Goal: Use online tool/utility: Utilize a website feature to perform a specific function

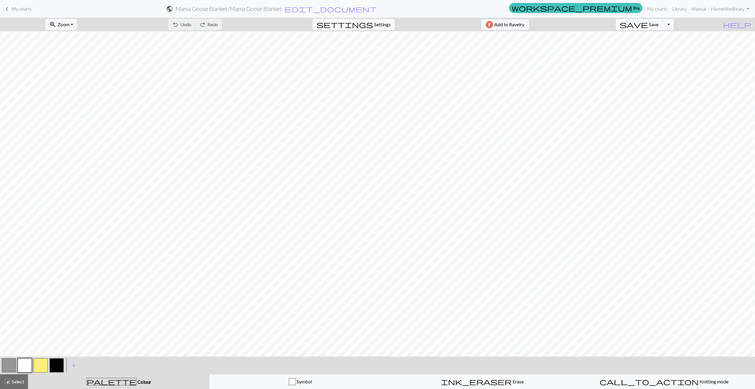
click at [6, 362] on button "button" at bounding box center [9, 365] width 14 height 14
click at [42, 363] on button "button" at bounding box center [41, 365] width 14 height 14
click at [70, 24] on span "Zoom" at bounding box center [63, 25] width 12 height 6
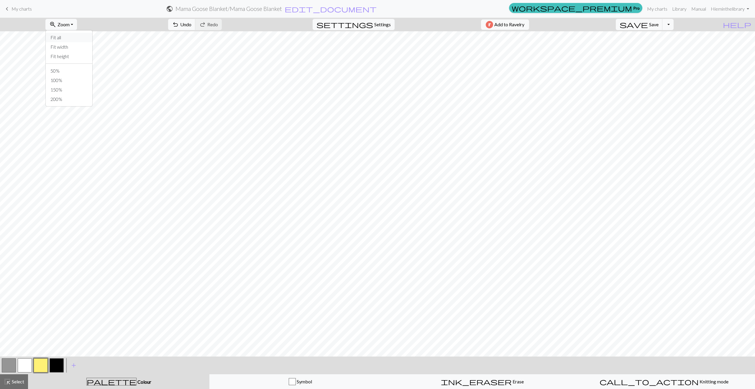
click at [72, 37] on button "Fit all" at bounding box center [69, 37] width 47 height 9
click at [39, 366] on button "button" at bounding box center [41, 365] width 14 height 14
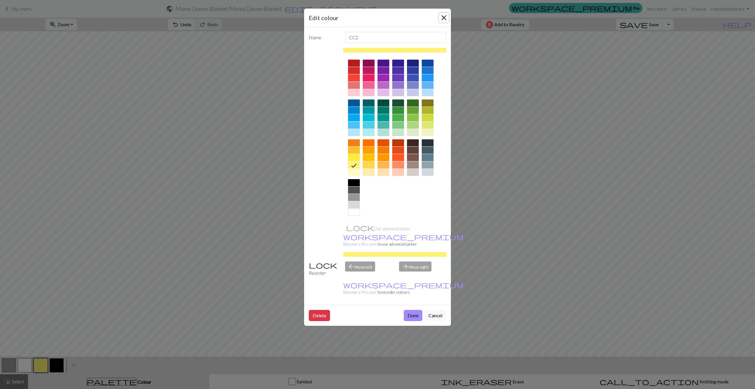
click at [442, 16] on button "Close" at bounding box center [443, 17] width 9 height 9
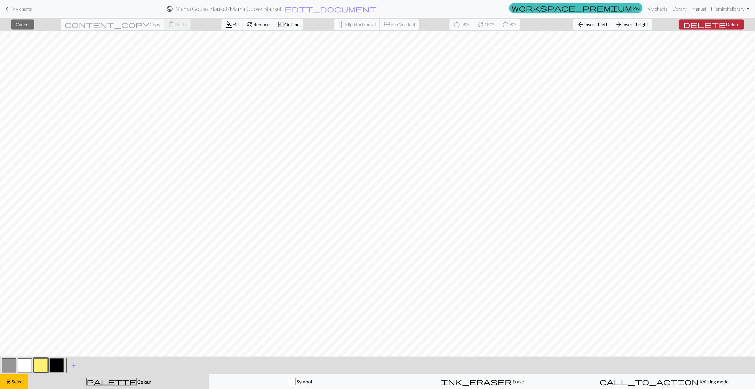
click at [725, 26] on span "Delete" at bounding box center [732, 25] width 14 height 6
click at [601, 24] on span "Insert 1 left" at bounding box center [595, 25] width 23 height 6
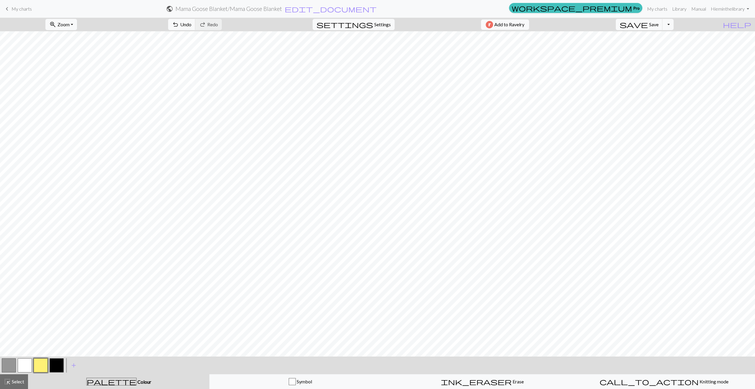
click at [8, 361] on button "button" at bounding box center [9, 365] width 14 height 14
click at [12, 382] on span "Select" at bounding box center [17, 381] width 13 height 6
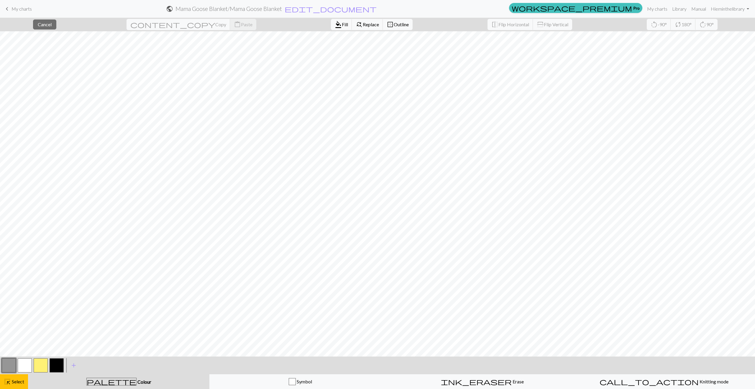
click at [14, 367] on button "button" at bounding box center [9, 365] width 14 height 14
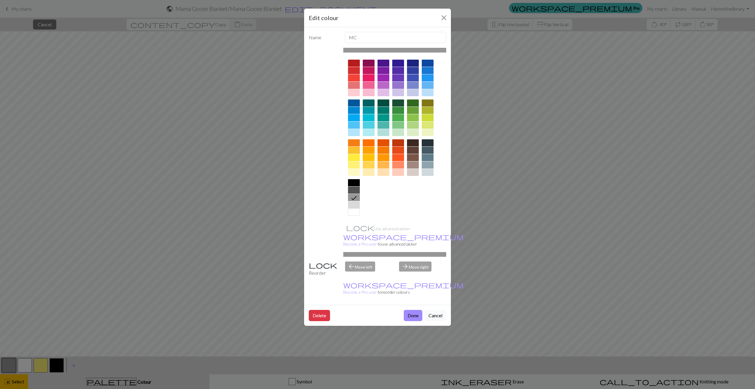
click at [440, 310] on button "Cancel" at bounding box center [435, 315] width 22 height 11
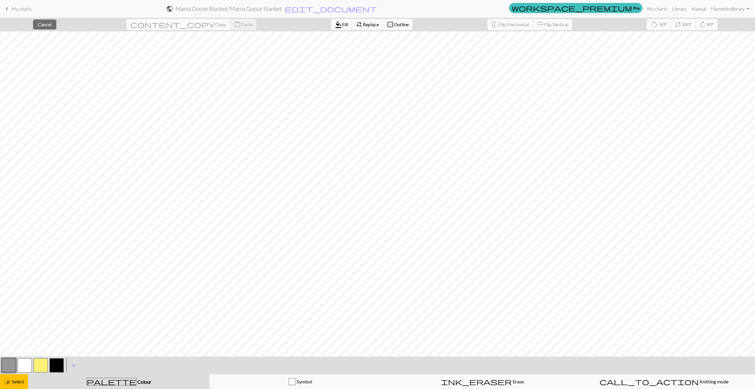
click at [15, 361] on button "button" at bounding box center [9, 365] width 14 height 14
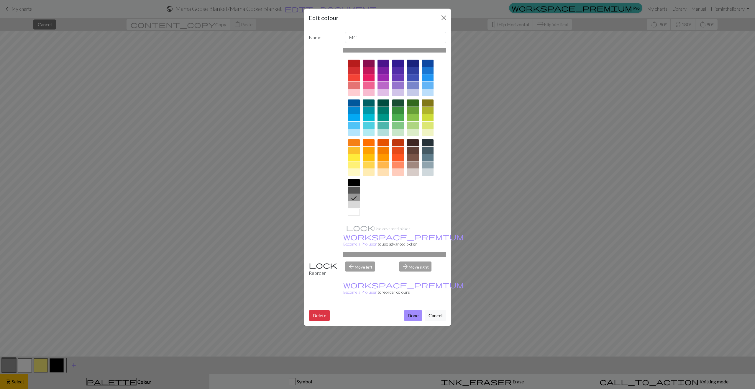
click at [410, 310] on button "Done" at bounding box center [413, 315] width 19 height 11
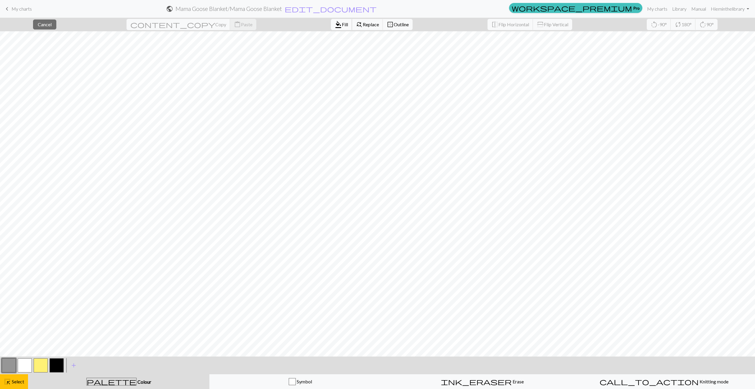
click at [335, 27] on span "format_color_fill" at bounding box center [338, 24] width 7 height 8
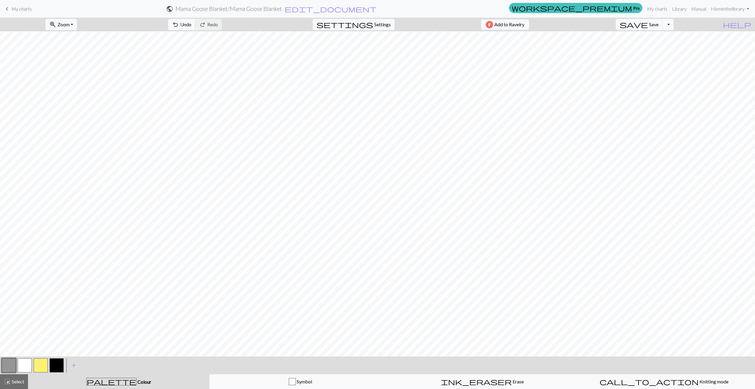
click at [37, 364] on button "button" at bounding box center [41, 365] width 14 height 14
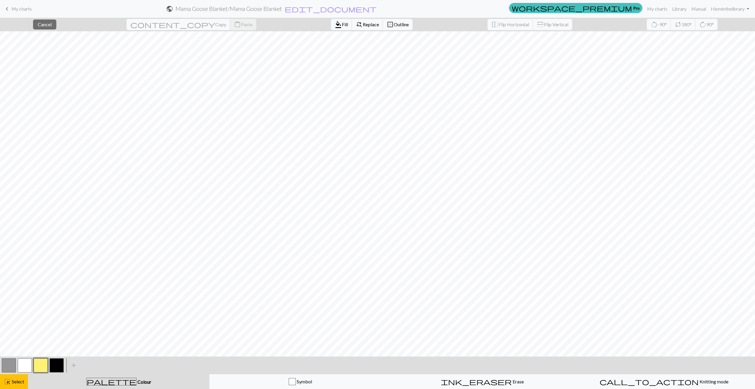
click at [10, 369] on button "button" at bounding box center [9, 365] width 14 height 14
click at [331, 29] on button "format_color_fill Fill" at bounding box center [341, 24] width 21 height 11
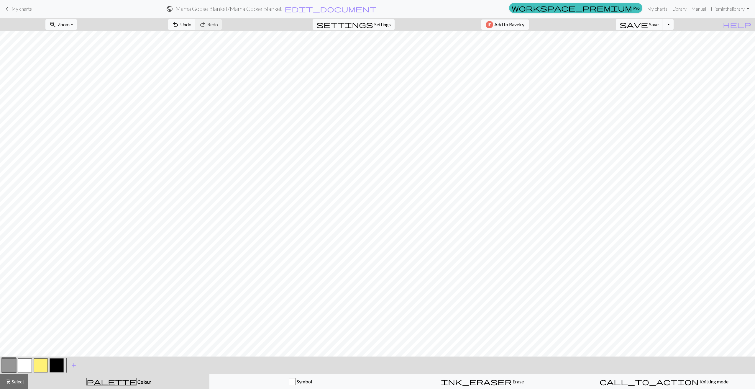
click at [21, 361] on button "button" at bounding box center [25, 365] width 14 height 14
click at [43, 367] on button "button" at bounding box center [41, 365] width 14 height 14
click at [22, 365] on button "button" at bounding box center [25, 365] width 14 height 14
click at [191, 25] on span "Undo" at bounding box center [185, 25] width 11 height 6
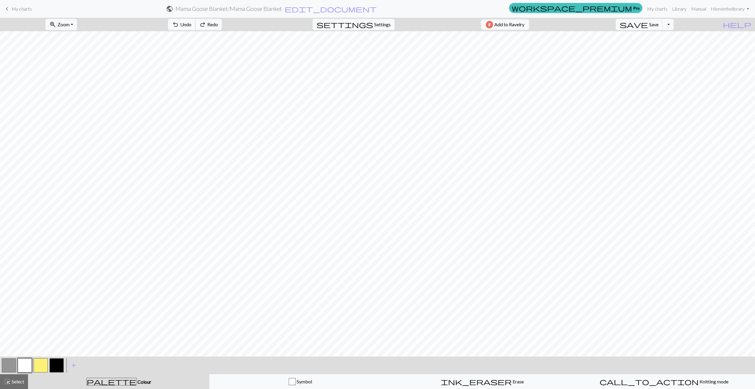
click at [191, 25] on span "Undo" at bounding box center [185, 25] width 11 height 6
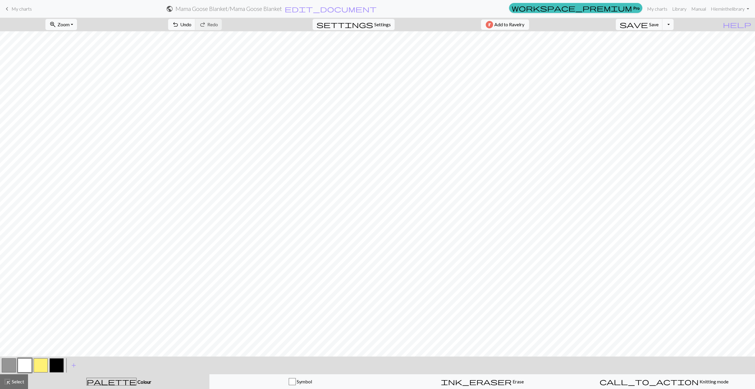
click at [37, 363] on button "button" at bounding box center [41, 365] width 14 height 14
click at [7, 362] on button "button" at bounding box center [9, 365] width 14 height 14
click at [42, 369] on button "button" at bounding box center [41, 365] width 14 height 14
click at [30, 363] on button "button" at bounding box center [25, 365] width 14 height 14
click at [11, 365] on button "button" at bounding box center [9, 365] width 14 height 14
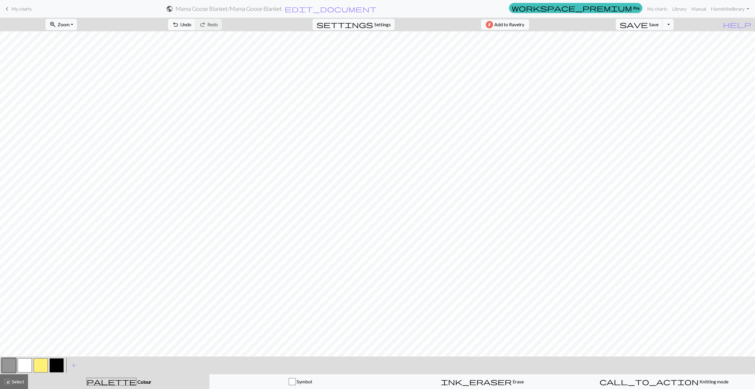
click at [21, 366] on button "button" at bounding box center [25, 365] width 14 height 14
click at [39, 363] on button "button" at bounding box center [41, 365] width 14 height 14
click at [9, 366] on button "button" at bounding box center [9, 365] width 14 height 14
click at [41, 364] on button "button" at bounding box center [41, 365] width 14 height 14
drag, startPoint x: 23, startPoint y: 364, endPoint x: 26, endPoint y: 364, distance: 3.3
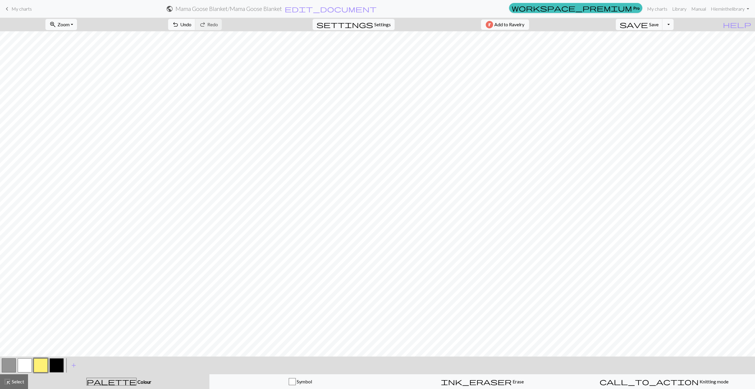
click at [23, 364] on button "button" at bounding box center [25, 365] width 14 height 14
click at [10, 367] on button "button" at bounding box center [9, 365] width 14 height 14
click at [40, 366] on button "button" at bounding box center [41, 365] width 14 height 14
click at [10, 364] on button "button" at bounding box center [9, 365] width 14 height 14
click at [24, 362] on button "button" at bounding box center [25, 365] width 14 height 14
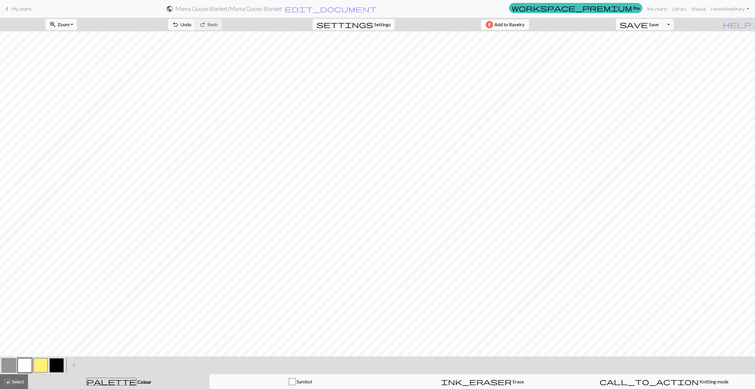
drag, startPoint x: 7, startPoint y: 362, endPoint x: 27, endPoint y: 361, distance: 19.5
click at [7, 361] on button "button" at bounding box center [9, 365] width 14 height 14
click at [22, 363] on button "button" at bounding box center [25, 365] width 14 height 14
click at [9, 357] on div at bounding box center [9, 365] width 16 height 16
click at [10, 362] on button "button" at bounding box center [9, 365] width 14 height 14
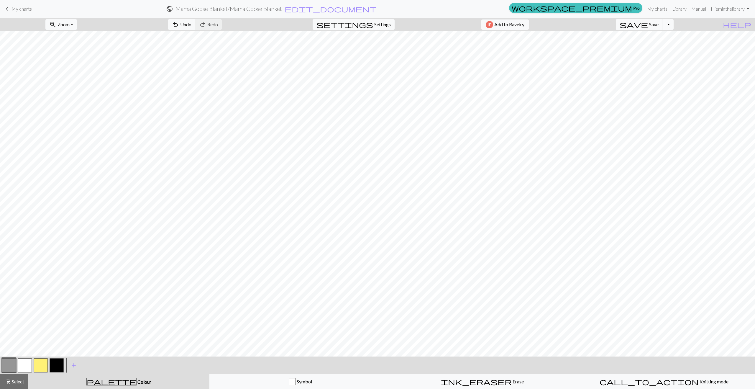
click at [24, 371] on button "button" at bounding box center [25, 365] width 14 height 14
click at [7, 365] on button "button" at bounding box center [9, 365] width 14 height 14
click at [15, 379] on span "Select" at bounding box center [17, 381] width 13 height 6
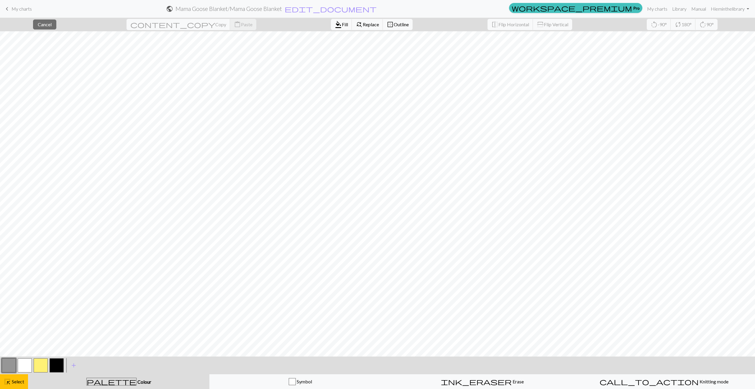
click at [8, 365] on button "button" at bounding box center [9, 365] width 14 height 14
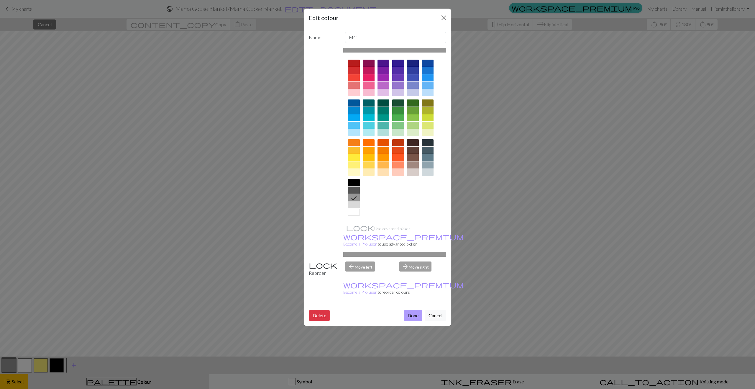
click at [413, 310] on button "Done" at bounding box center [413, 315] width 19 height 11
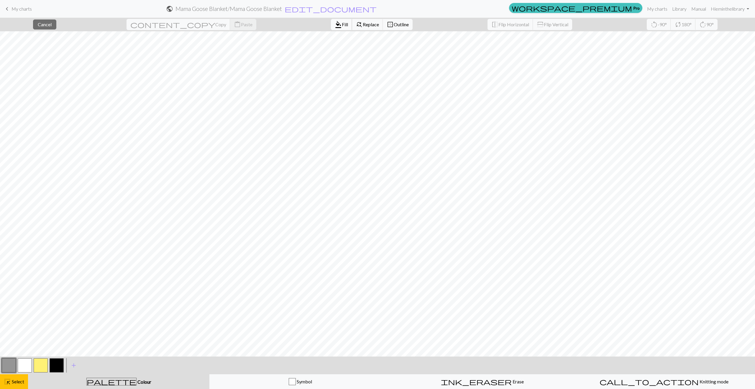
click at [331, 28] on button "format_color_fill Fill" at bounding box center [341, 24] width 21 height 11
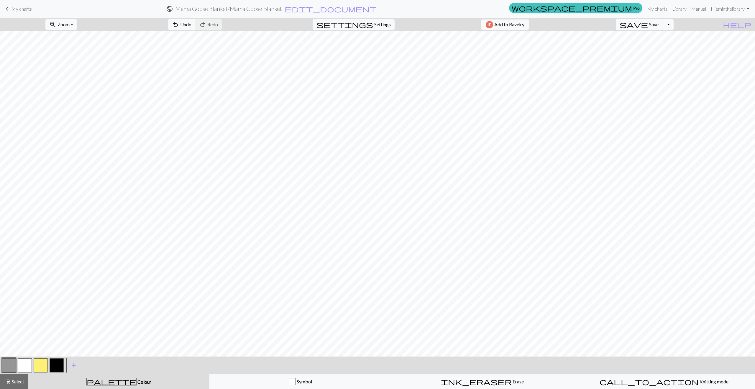
click at [29, 366] on button "button" at bounding box center [25, 365] width 14 height 14
click at [6, 372] on div "< > add Add a colour highlight_alt Select Select palette Colour Colour Symbol i…" at bounding box center [377, 372] width 755 height 32
click at [8, 365] on button "button" at bounding box center [9, 365] width 14 height 14
click at [20, 365] on button "button" at bounding box center [25, 365] width 14 height 14
click at [21, 381] on span "Select" at bounding box center [17, 381] width 13 height 6
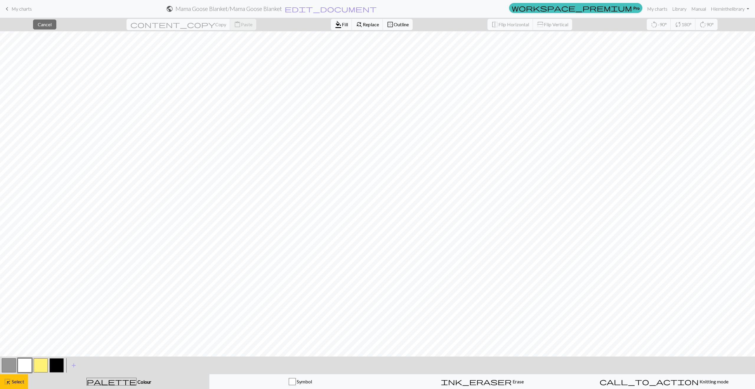
click at [4, 366] on button "button" at bounding box center [9, 365] width 14 height 14
click at [335, 28] on span "format_color_fill" at bounding box center [338, 24] width 7 height 8
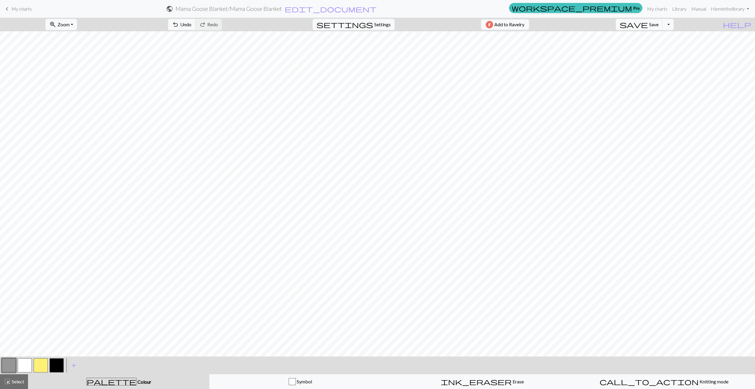
click at [24, 367] on button "button" at bounding box center [25, 365] width 14 height 14
drag, startPoint x: 12, startPoint y: 384, endPoint x: 1, endPoint y: 371, distance: 16.7
click at [12, 384] on div "highlight_alt Select Select" at bounding box center [14, 381] width 20 height 7
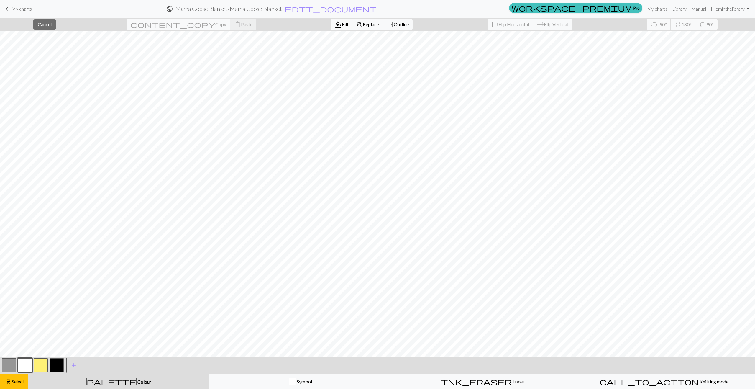
click at [3, 364] on button "button" at bounding box center [9, 365] width 14 height 14
click at [335, 24] on span "format_color_fill" at bounding box center [338, 24] width 7 height 8
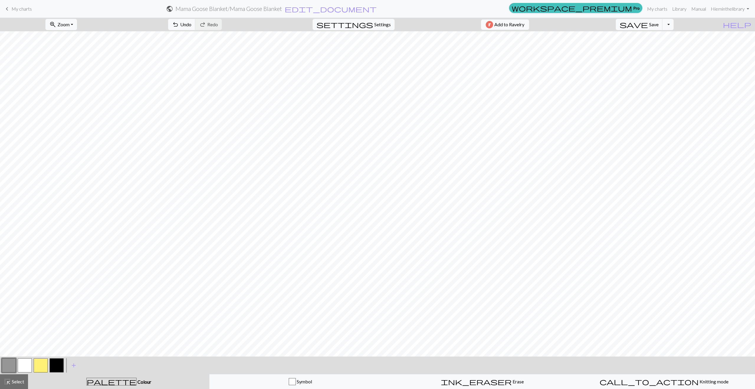
click at [24, 365] on button "button" at bounding box center [25, 365] width 14 height 14
click at [35, 361] on button "button" at bounding box center [41, 365] width 14 height 14
click at [20, 366] on button "button" at bounding box center [25, 365] width 14 height 14
click at [4, 359] on button "button" at bounding box center [9, 365] width 14 height 14
click at [24, 368] on button "button" at bounding box center [25, 365] width 14 height 14
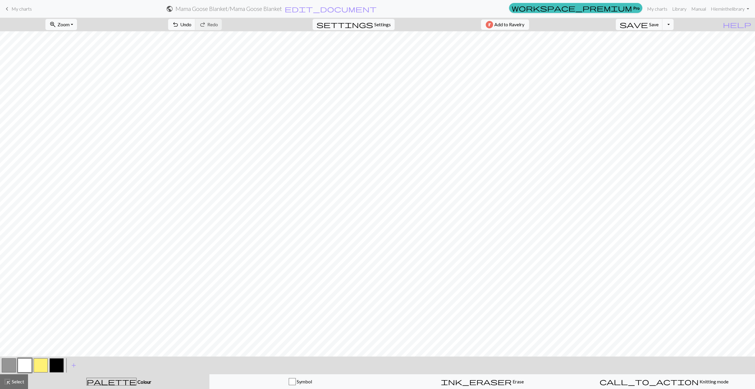
click at [10, 365] on button "button" at bounding box center [9, 365] width 14 height 14
